Goal: Find specific page/section: Find specific page/section

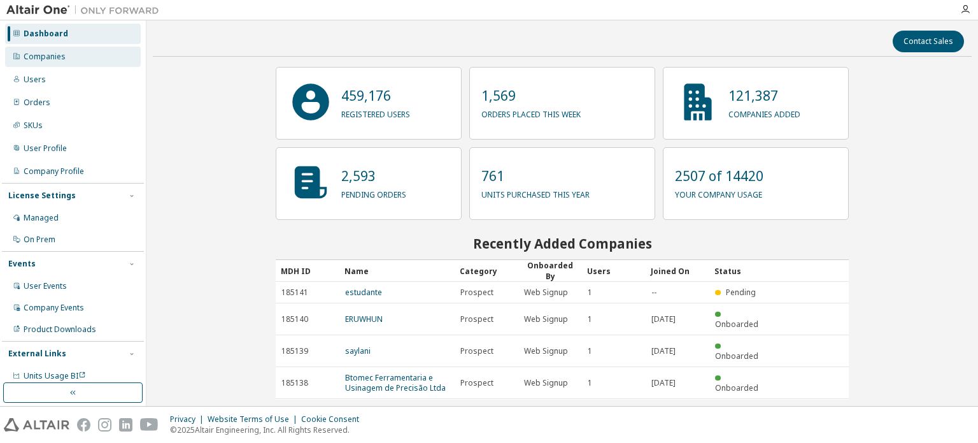
click at [95, 58] on div "Companies" at bounding box center [73, 56] width 136 height 20
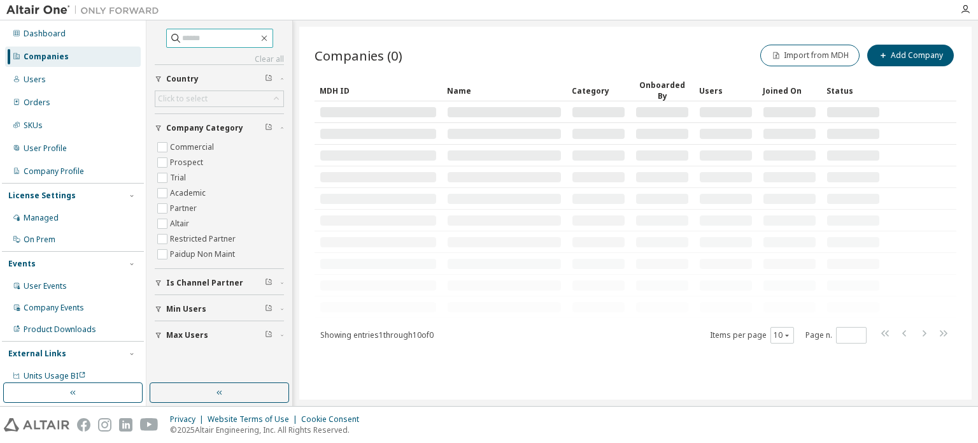
click at [206, 34] on input "text" at bounding box center [220, 38] width 76 height 13
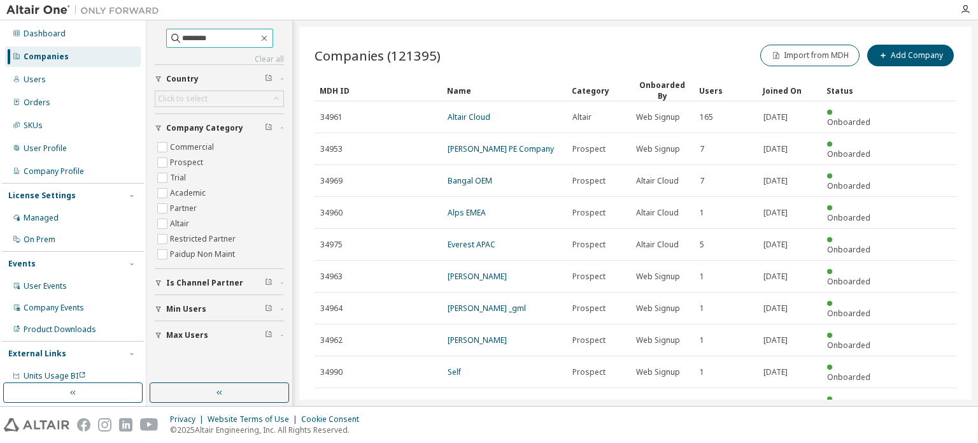
type input "*******"
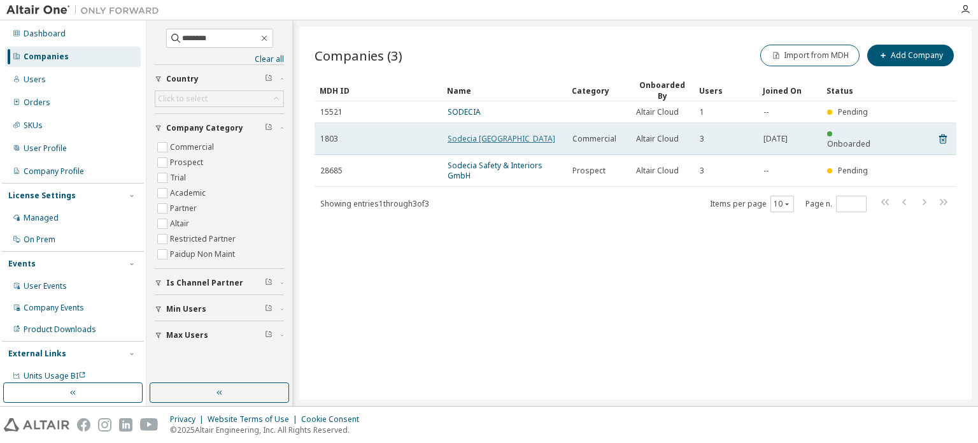
click at [487, 133] on link "Sodecia [GEOGRAPHIC_DATA]" at bounding box center [502, 138] width 108 height 11
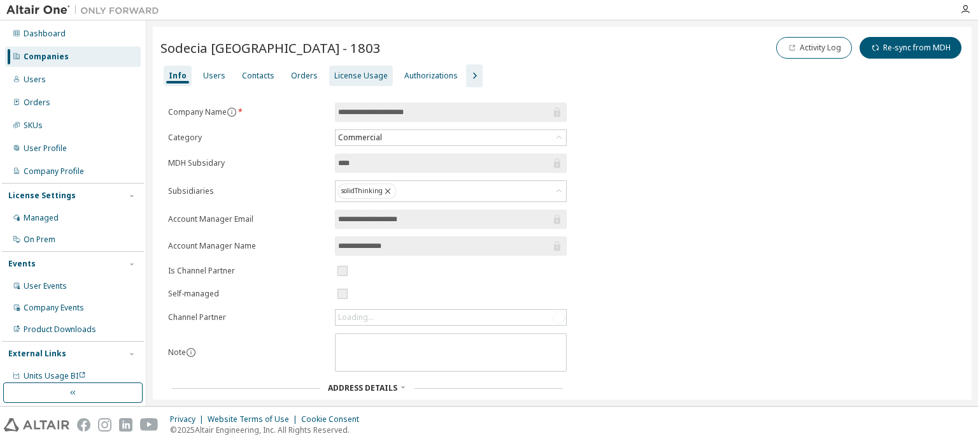
click at [352, 71] on div "License Usage" at bounding box center [361, 76] width 54 height 10
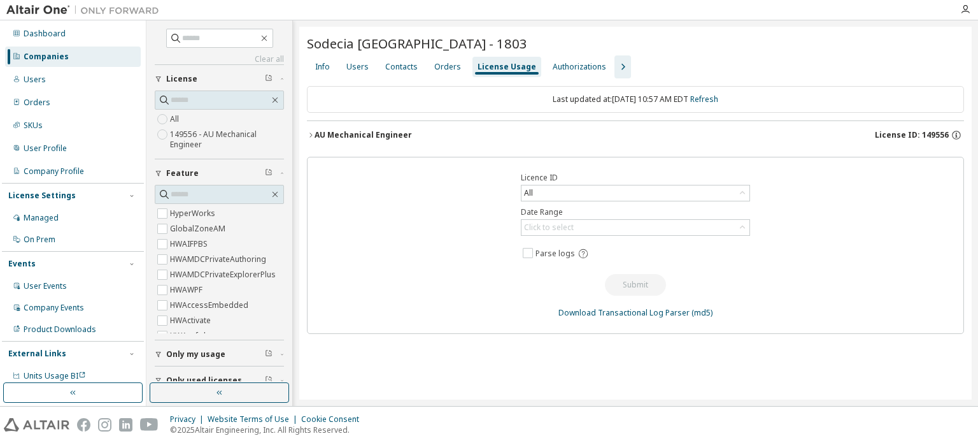
click at [309, 132] on icon "button" at bounding box center [311, 135] width 8 height 8
